Goal: Task Accomplishment & Management: Manage account settings

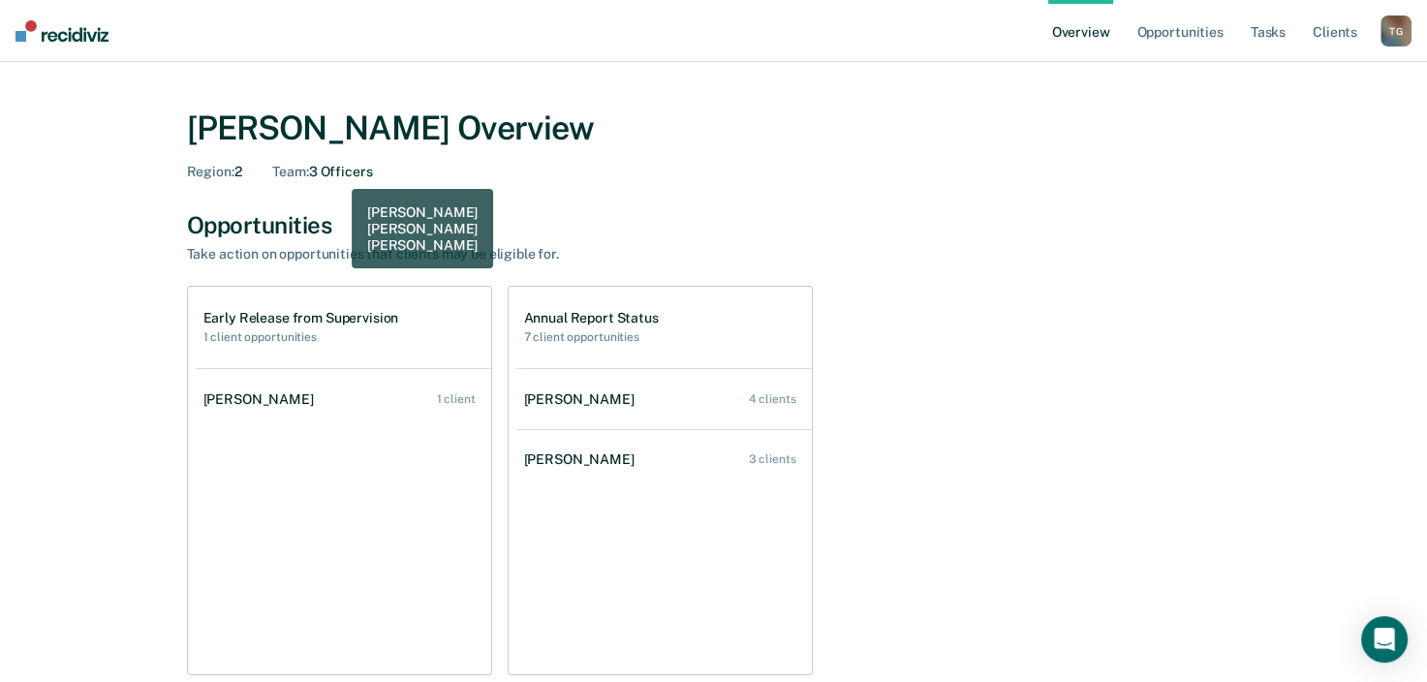
click at [340, 172] on div "Team : 3 Officers" at bounding box center [322, 172] width 100 height 16
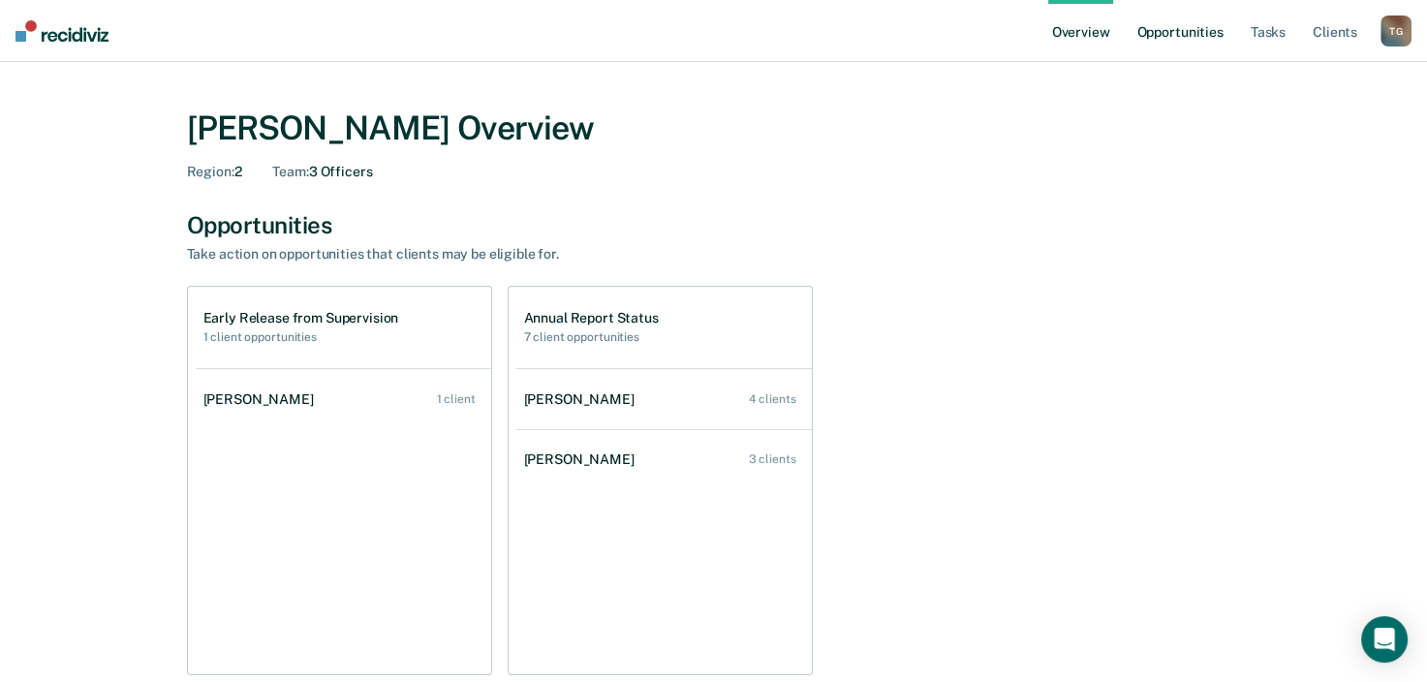
click at [1182, 38] on link "Opportunities" at bounding box center [1180, 31] width 94 height 62
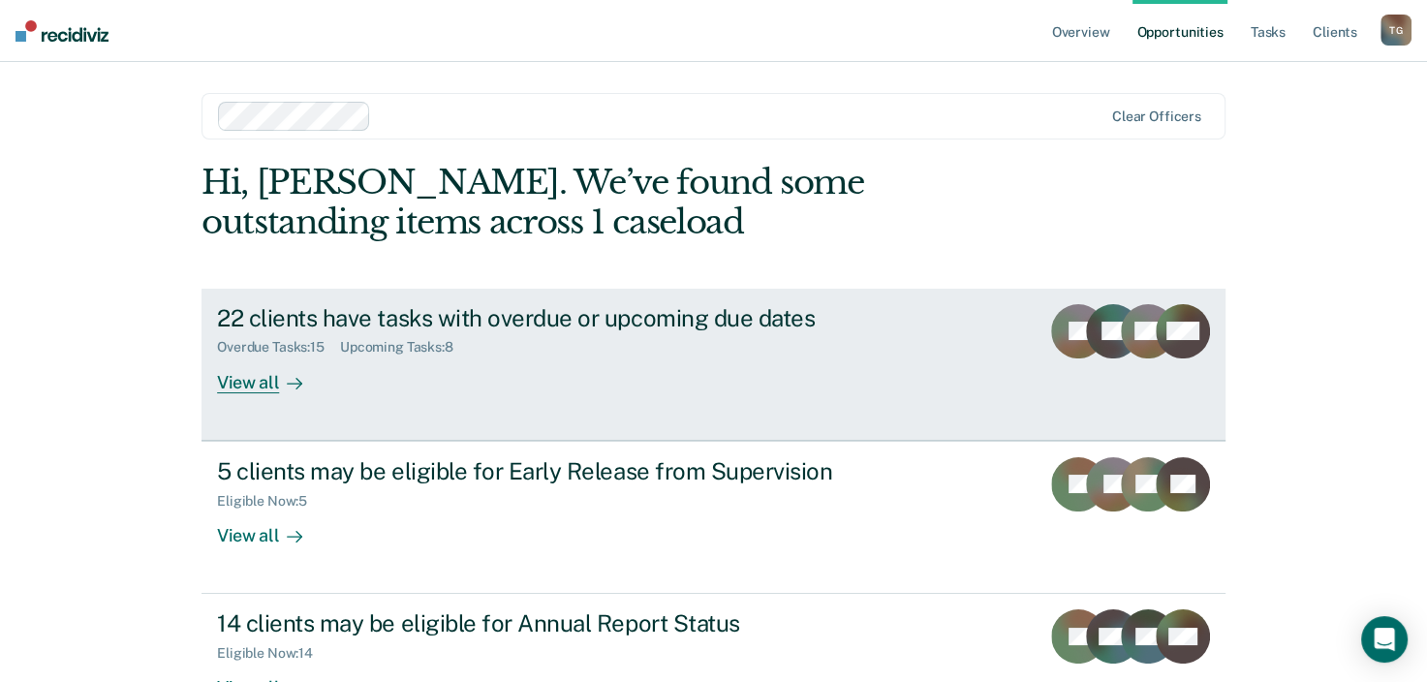
click at [270, 381] on div "View all" at bounding box center [271, 375] width 109 height 38
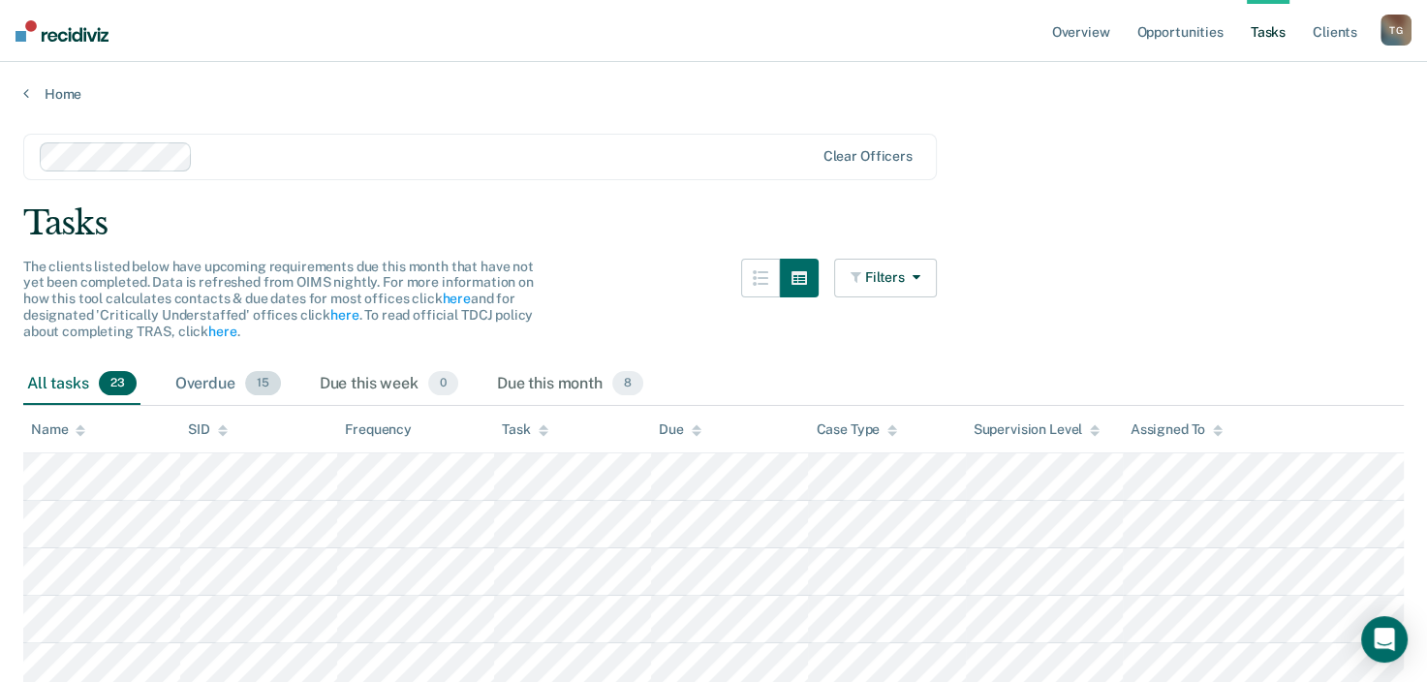
click at [227, 376] on div "Overdue 15" at bounding box center [228, 384] width 113 height 43
click at [552, 373] on div "Due this month 8" at bounding box center [570, 384] width 154 height 43
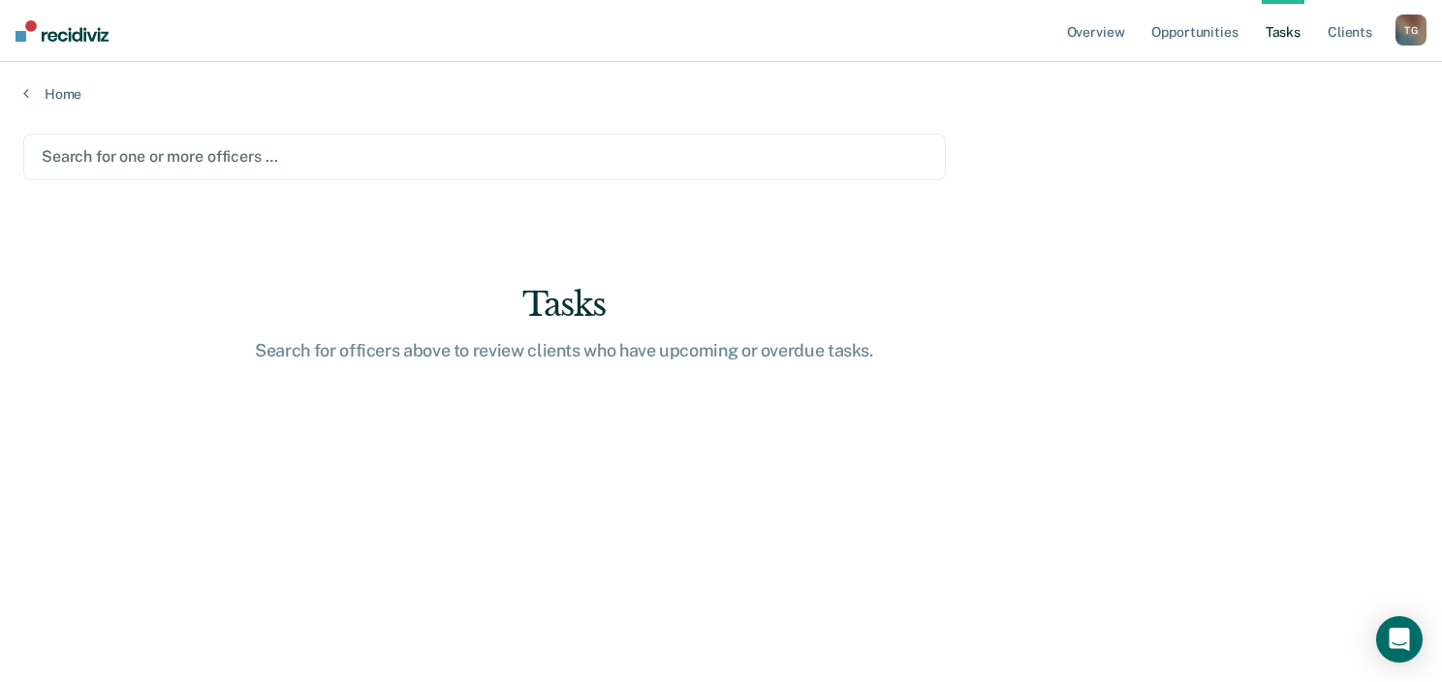
click at [167, 109] on main "Search for one or more officers … Tasks Search for officers above to review cli…" at bounding box center [721, 390] width 1442 height 574
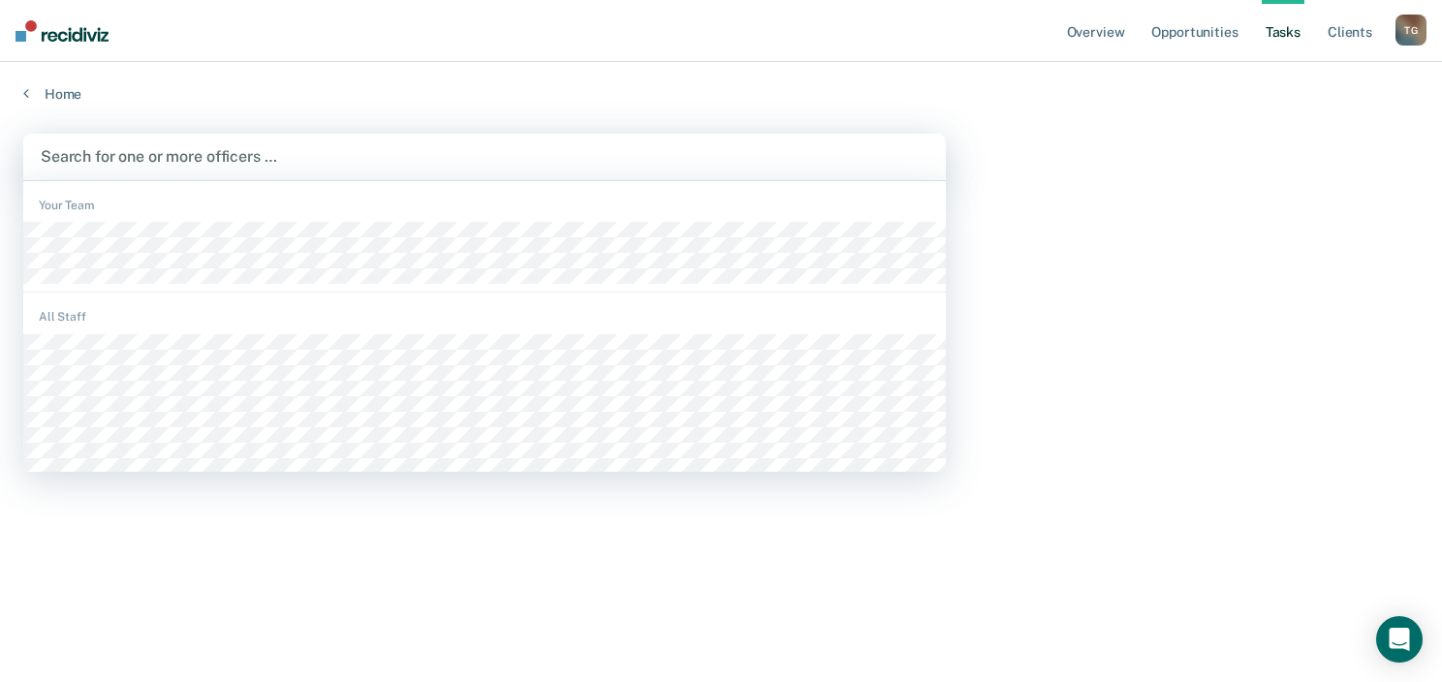
click at [140, 153] on div at bounding box center [485, 156] width 888 height 22
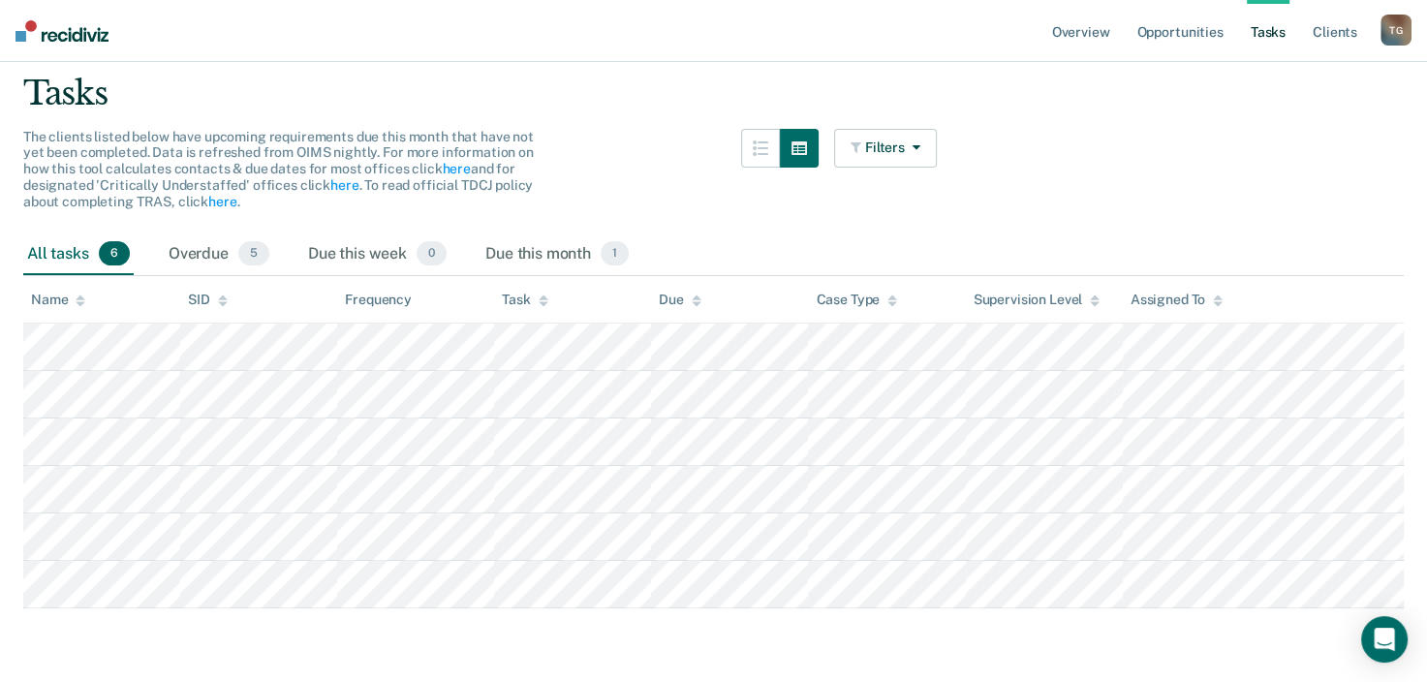
scroll to position [132, 0]
click at [547, 256] on div "Due this month 1" at bounding box center [557, 253] width 151 height 43
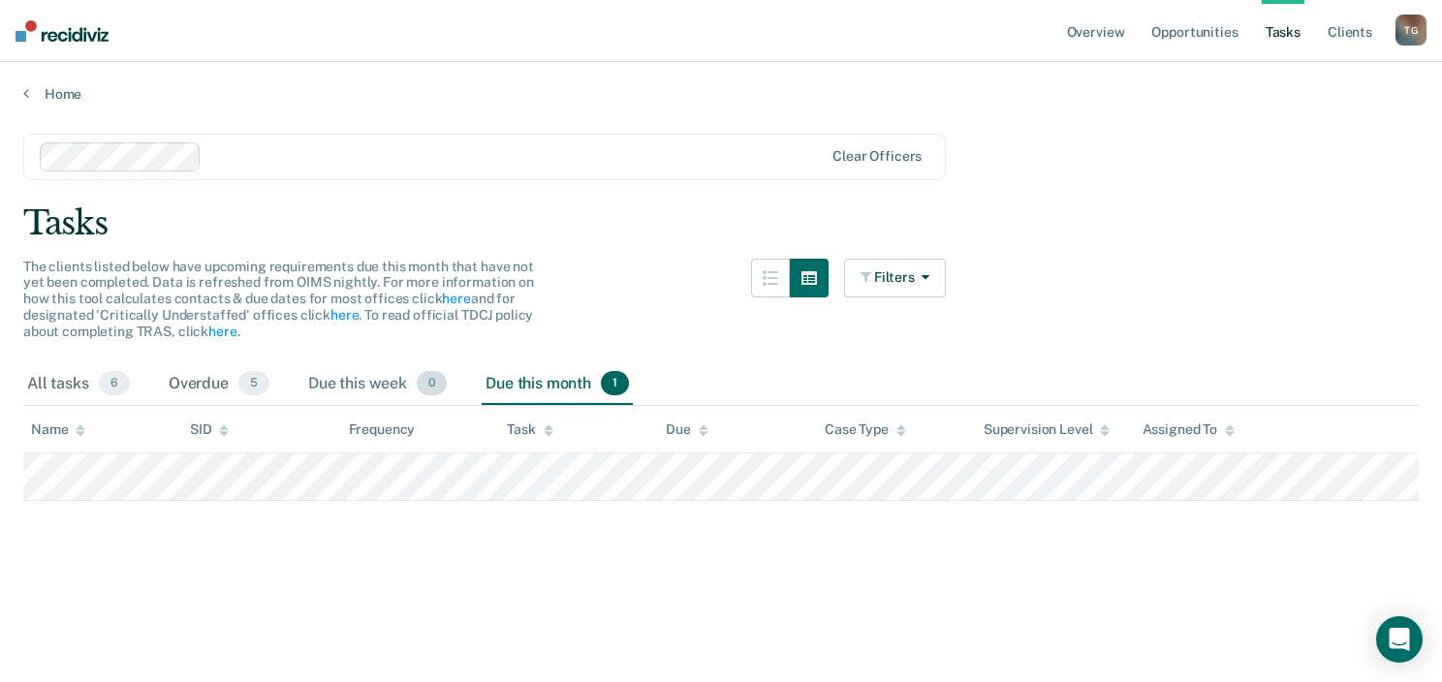
click at [380, 382] on div "Due this week 0" at bounding box center [377, 384] width 146 height 43
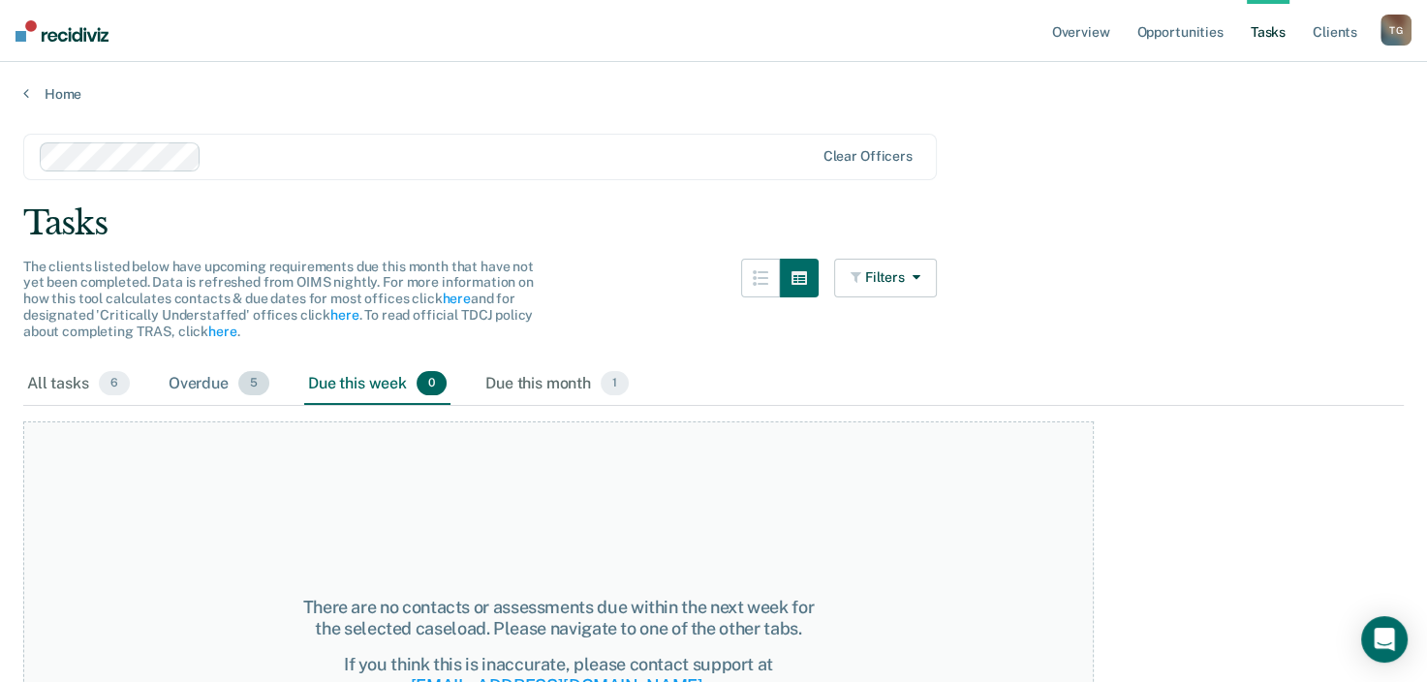
click at [202, 377] on div "Overdue 5" at bounding box center [219, 384] width 109 height 43
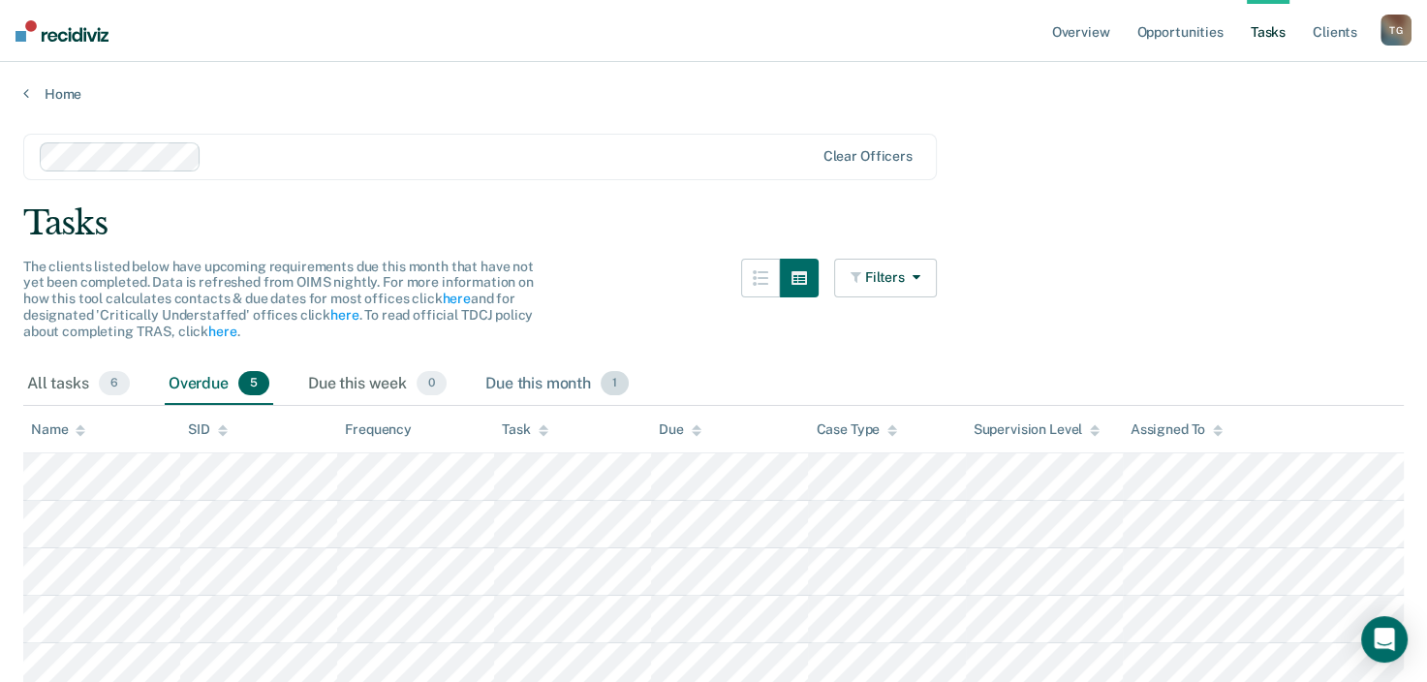
click at [567, 388] on div "Due this month 1" at bounding box center [557, 384] width 151 height 43
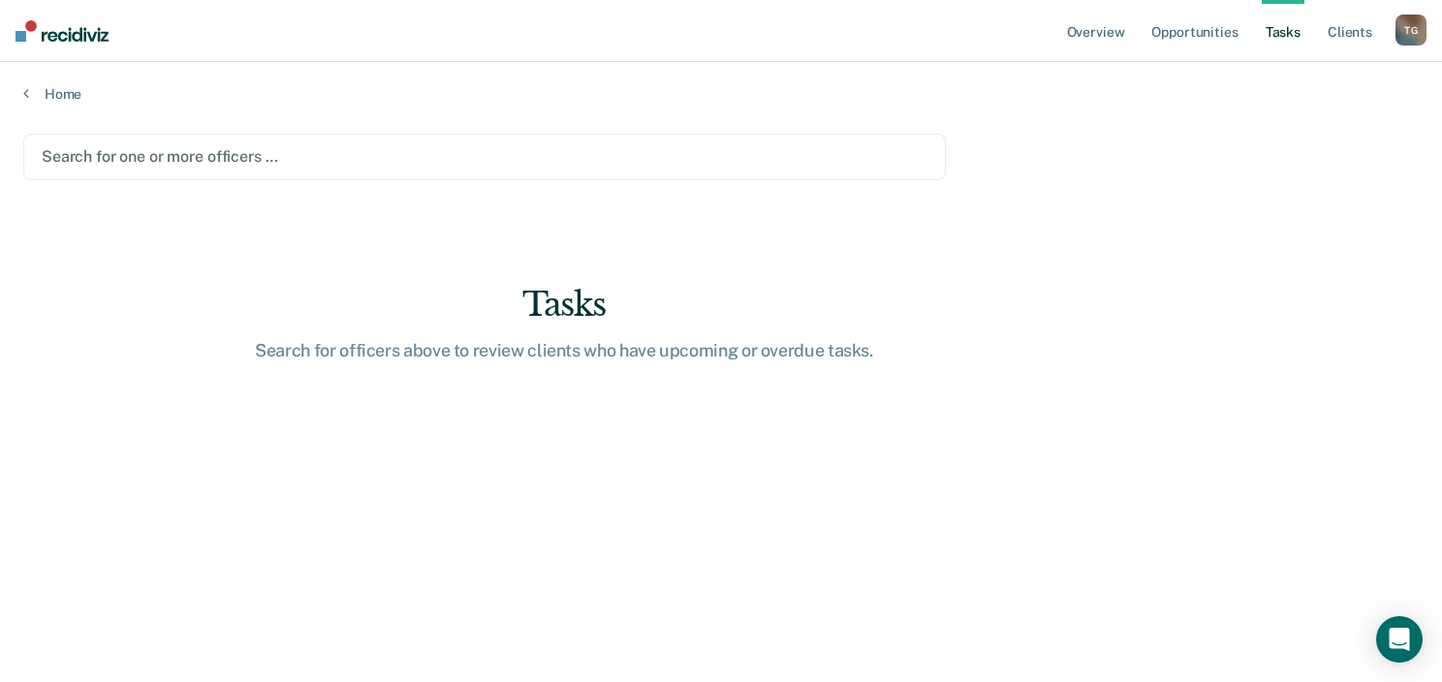
type input "b"
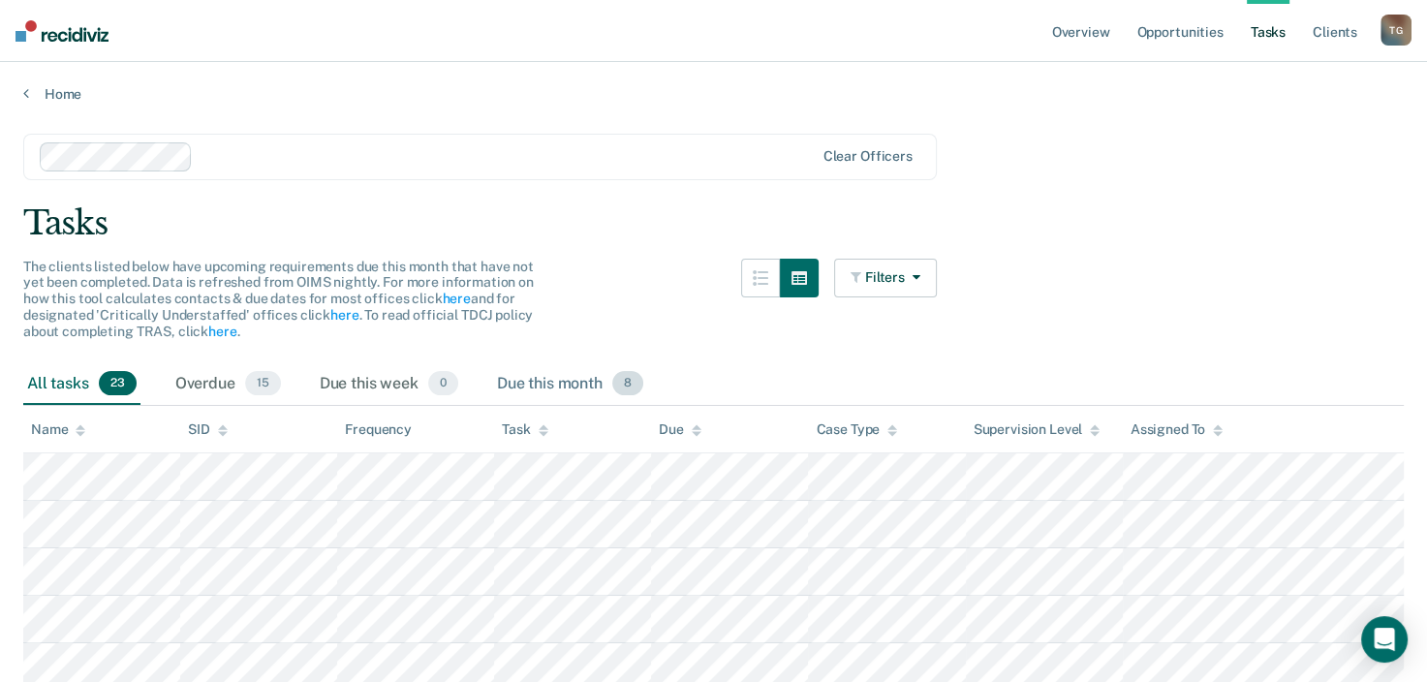
click at [547, 380] on div "Due this month 8" at bounding box center [570, 384] width 154 height 43
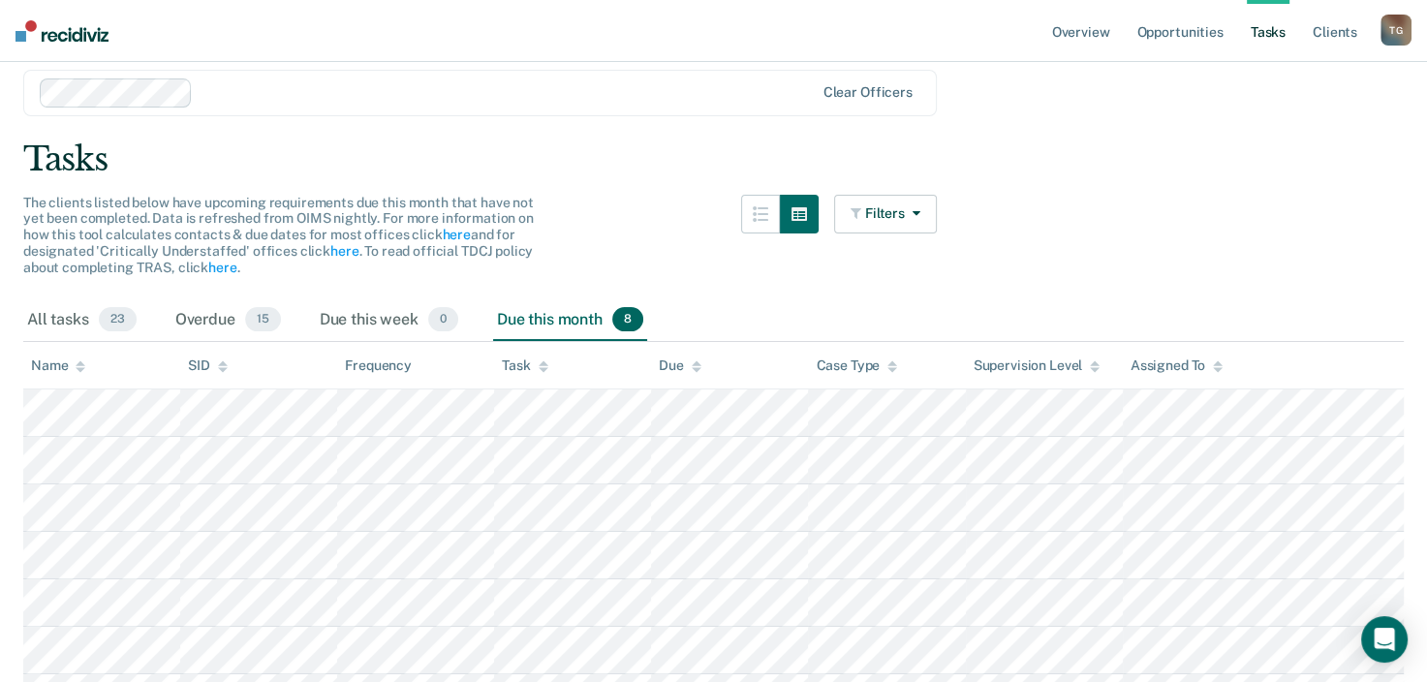
scroll to position [236, 0]
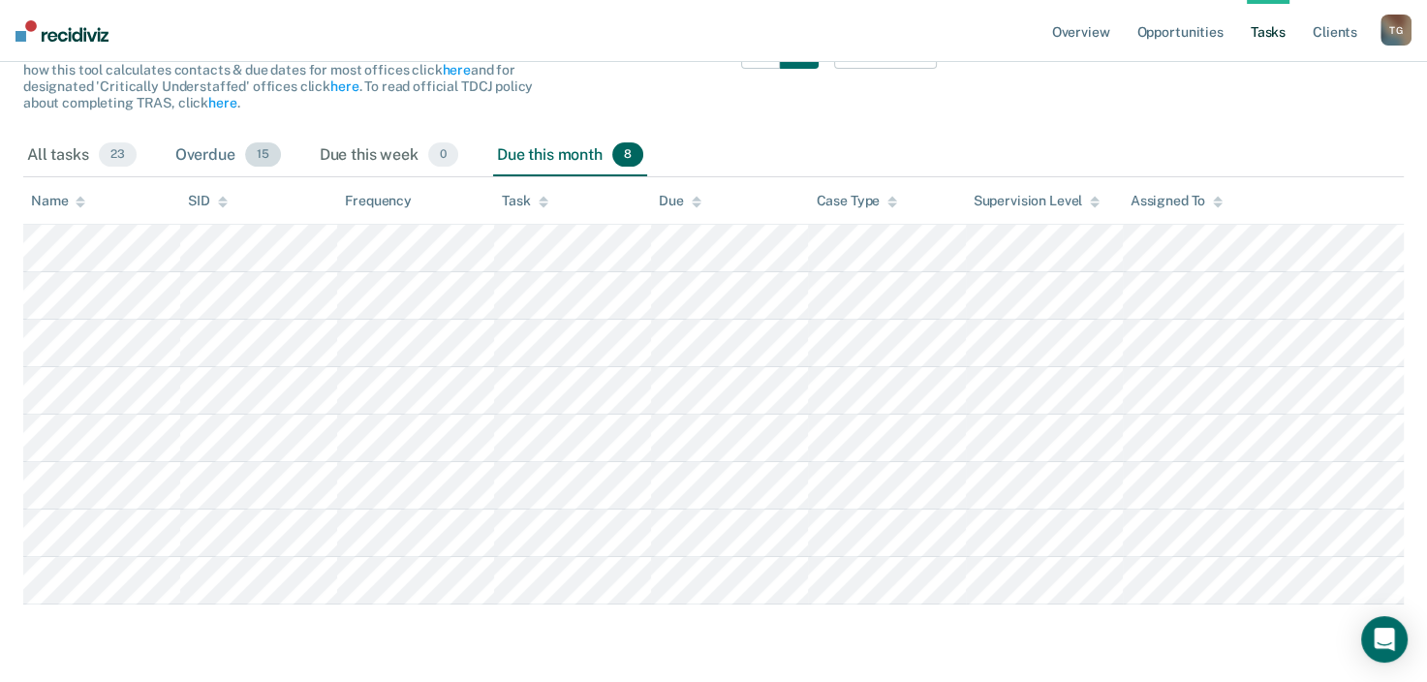
click at [209, 150] on div "Overdue 15" at bounding box center [228, 156] width 113 height 43
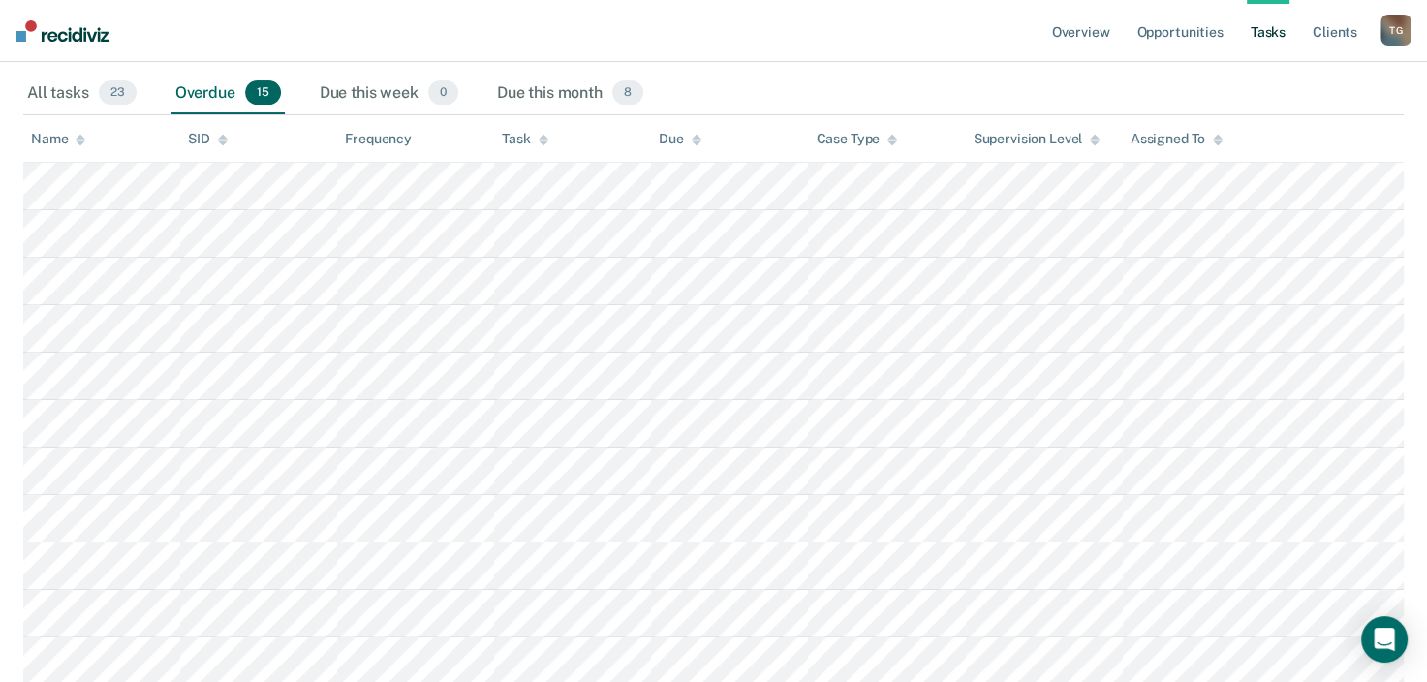
scroll to position [0, 0]
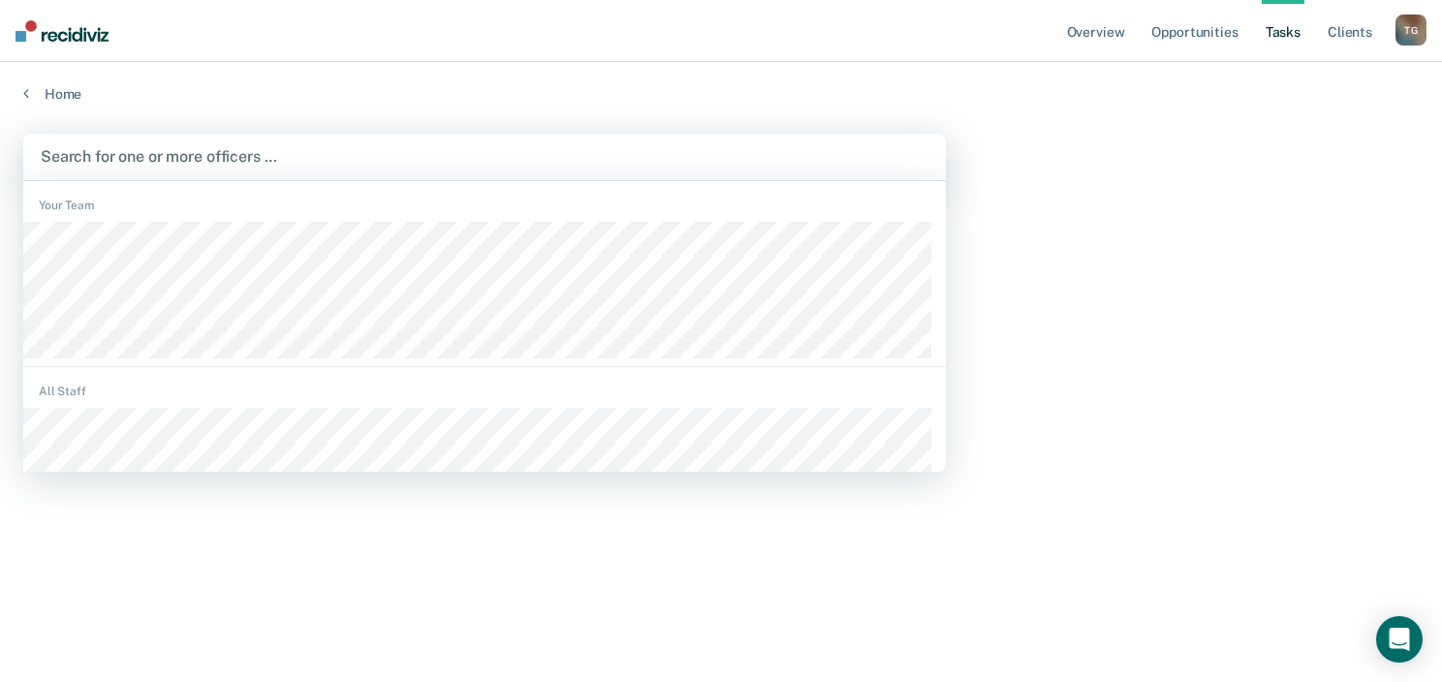
click at [155, 155] on div at bounding box center [485, 156] width 888 height 22
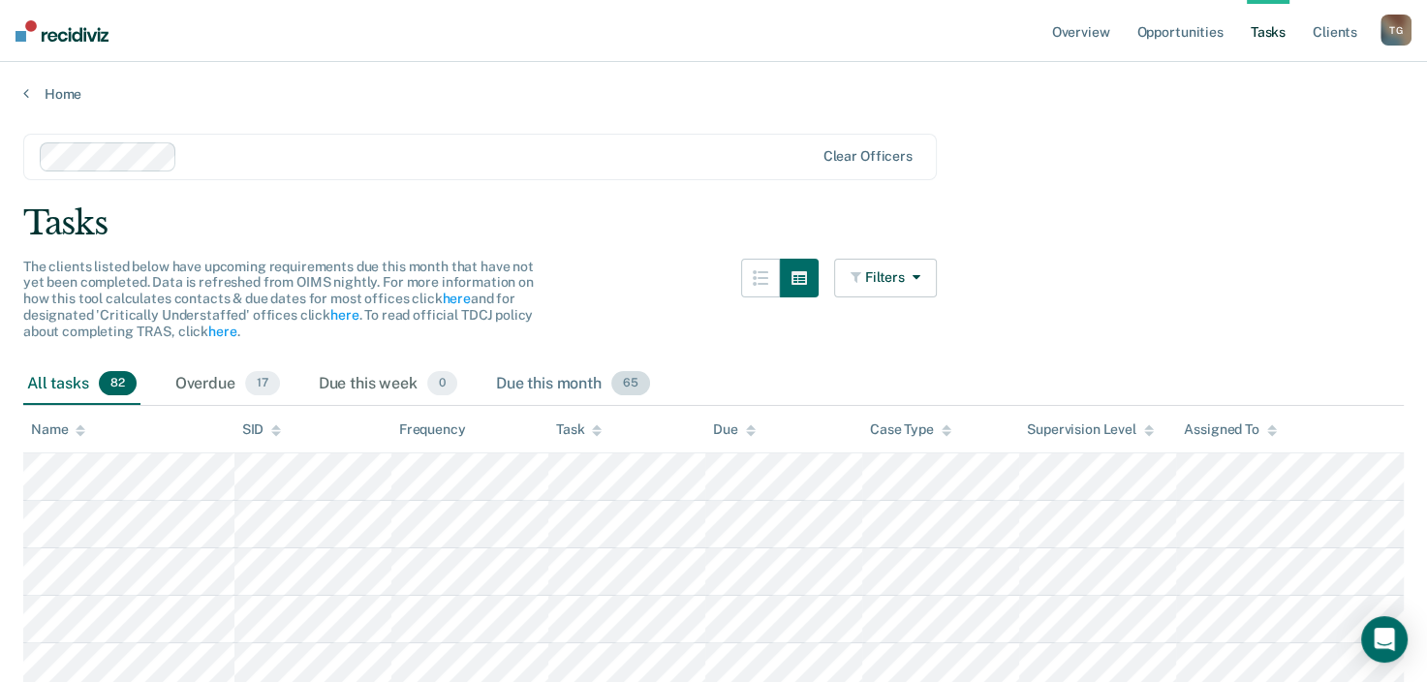
click at [550, 386] on div "Due this month 65" at bounding box center [573, 384] width 162 height 43
